Goal: Understand process/instructions

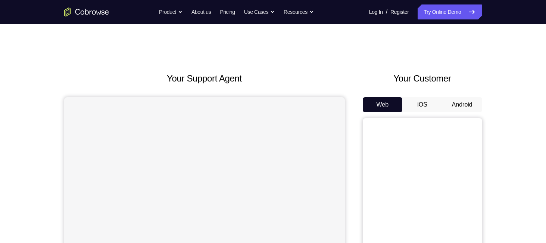
click at [465, 100] on button "Android" at bounding box center [463, 104] width 40 height 15
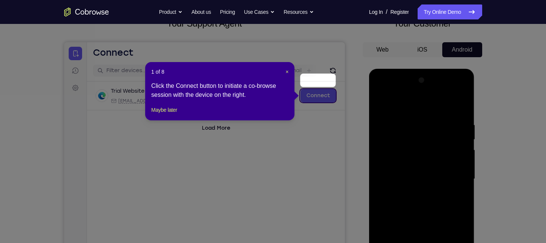
scroll to position [54, 0]
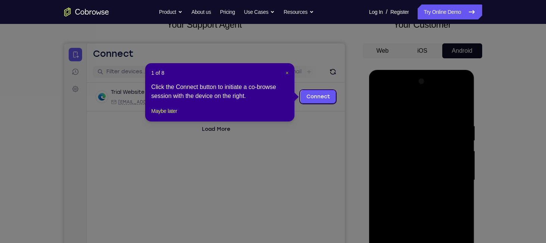
click at [286, 74] on span "×" at bounding box center [287, 73] width 3 height 6
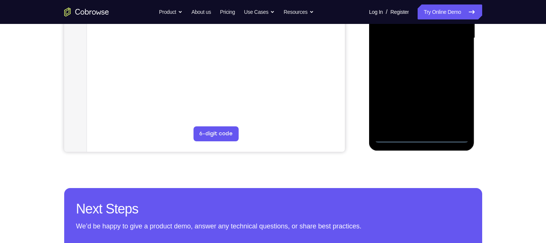
scroll to position [199, 0]
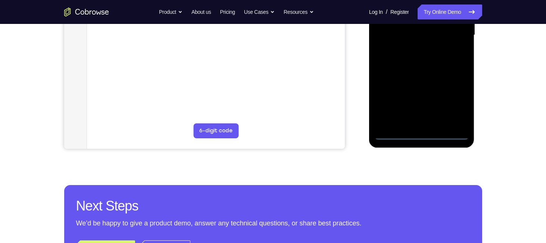
click at [423, 132] on div at bounding box center [422, 35] width 94 height 209
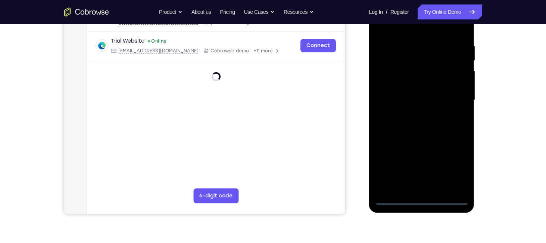
scroll to position [131, 0]
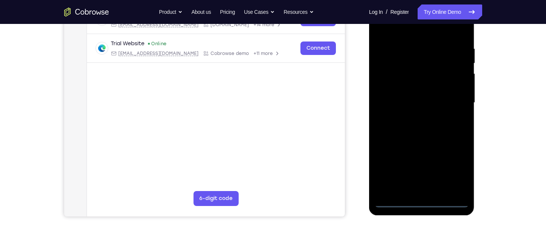
click at [450, 168] on div at bounding box center [422, 102] width 94 height 209
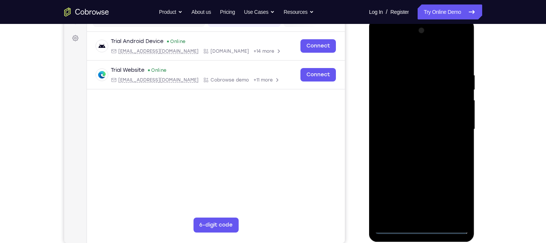
scroll to position [105, 0]
click at [427, 57] on div at bounding box center [422, 129] width 94 height 209
click at [450, 128] on div at bounding box center [422, 129] width 94 height 209
click at [414, 144] on div at bounding box center [422, 129] width 94 height 209
click at [415, 124] on div at bounding box center [422, 129] width 94 height 209
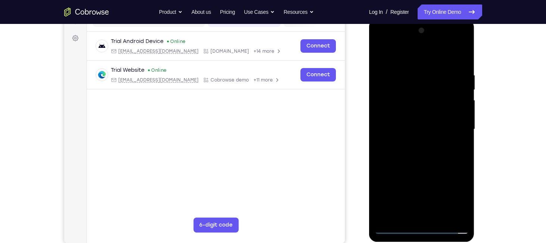
click at [415, 113] on div at bounding box center [422, 129] width 94 height 209
click at [411, 127] on div at bounding box center [422, 129] width 94 height 209
click at [465, 68] on div at bounding box center [422, 129] width 94 height 209
click at [462, 65] on div at bounding box center [422, 129] width 94 height 209
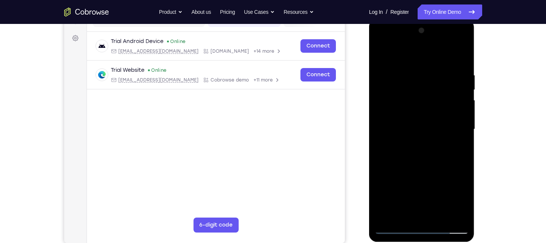
click at [413, 77] on div at bounding box center [422, 129] width 94 height 209
click at [437, 178] on div at bounding box center [422, 129] width 94 height 209
drag, startPoint x: 433, startPoint y: 100, endPoint x: 435, endPoint y: 200, distance: 99.7
click at [435, 200] on div at bounding box center [422, 129] width 94 height 209
click at [437, 63] on div at bounding box center [422, 129] width 94 height 209
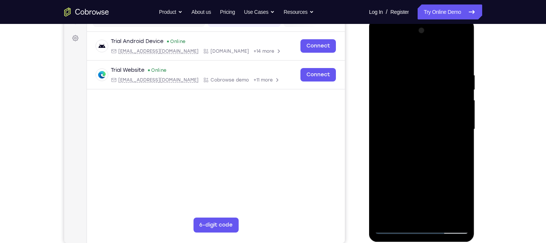
click at [435, 91] on div at bounding box center [422, 129] width 94 height 209
click at [450, 214] on div at bounding box center [422, 129] width 94 height 209
click at [440, 56] on div at bounding box center [422, 129] width 94 height 209
drag, startPoint x: 452, startPoint y: 96, endPoint x: 449, endPoint y: 118, distance: 22.5
click at [449, 118] on div at bounding box center [422, 129] width 94 height 209
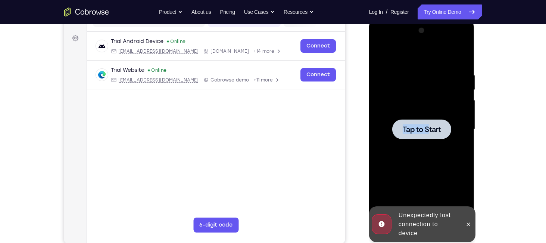
click at [428, 128] on div "Tap to Start" at bounding box center [422, 129] width 94 height 209
